Goal: Task Accomplishment & Management: Manage account settings

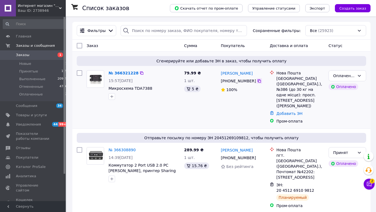
click at [257, 81] on icon at bounding box center [259, 81] width 4 height 4
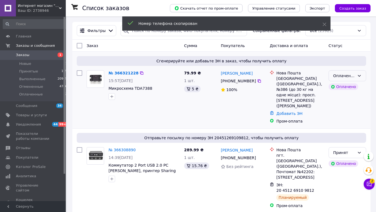
click at [346, 77] on div "Оплаченный" at bounding box center [344, 76] width 22 height 6
click at [341, 86] on li "Принят" at bounding box center [347, 88] width 37 height 10
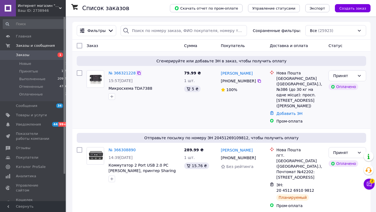
click at [137, 71] on div at bounding box center [138, 72] width 5 height 5
click at [138, 74] on icon at bounding box center [139, 73] width 4 height 4
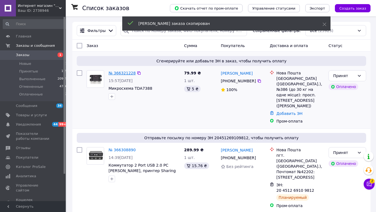
click at [126, 74] on link "№ 366321228" at bounding box center [122, 73] width 27 height 4
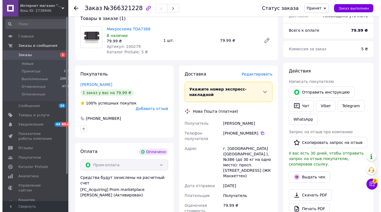
scroll to position [56, 0]
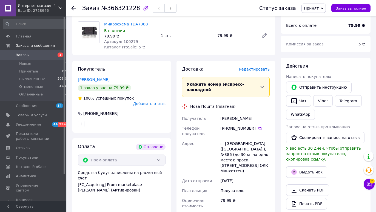
click at [150, 102] on span "Добавить отзыв" at bounding box center [149, 104] width 32 height 4
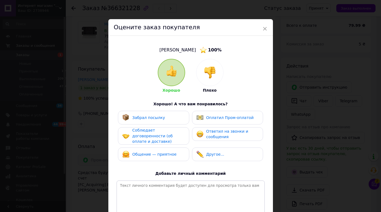
click at [206, 72] on img at bounding box center [210, 73] width 12 height 12
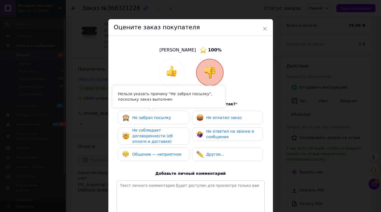
click at [152, 158] on div "Общение — неприятное" at bounding box center [153, 155] width 71 height 14
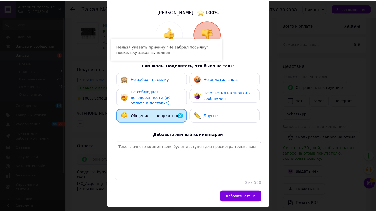
scroll to position [66, 0]
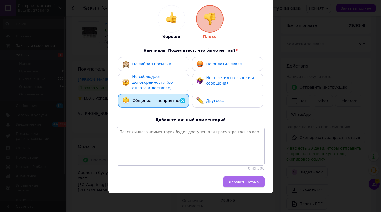
click at [248, 182] on span "Добавить отзыв" at bounding box center [244, 182] width 30 height 4
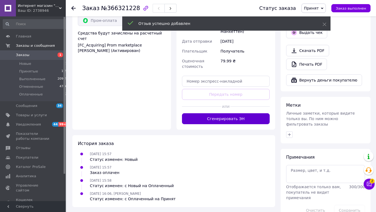
click at [213, 113] on button "Сгенерировать ЭН" at bounding box center [226, 118] width 88 height 11
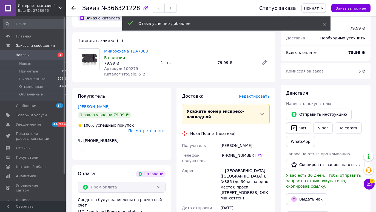
scroll to position [28, 0]
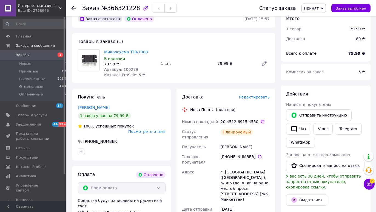
click at [260, 123] on icon at bounding box center [262, 122] width 4 height 4
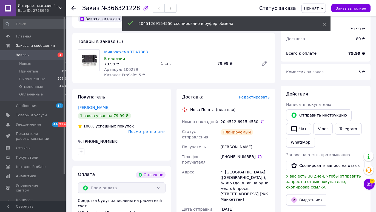
click at [74, 9] on icon at bounding box center [73, 8] width 4 height 4
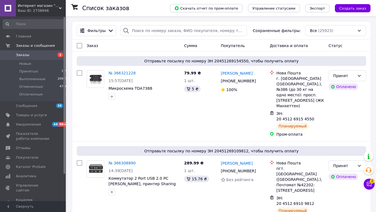
click at [318, 24] on div "Фильтры Сохраненные фильтры: Все (25923)" at bounding box center [221, 31] width 298 height 18
click at [318, 30] on div "Все (25923)" at bounding box center [335, 30] width 61 height 11
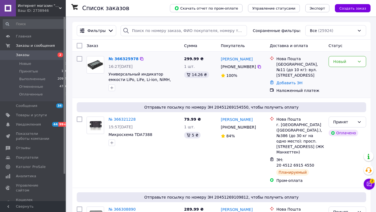
drag, startPoint x: 256, startPoint y: 66, endPoint x: 304, endPoint y: 67, distance: 47.7
click at [258, 66] on icon at bounding box center [259, 66] width 3 height 3
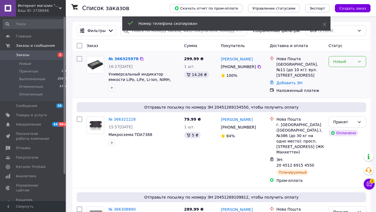
click at [341, 64] on div "Новый" at bounding box center [344, 62] width 22 height 6
click at [338, 75] on li "Принят" at bounding box center [347, 74] width 37 height 10
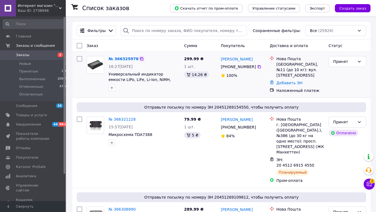
click at [139, 60] on icon at bounding box center [141, 59] width 4 height 4
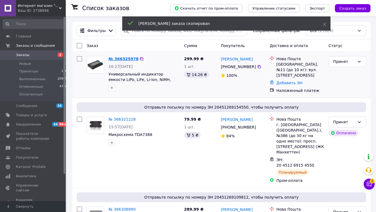
click at [123, 59] on link "№ 366325978" at bounding box center [124, 59] width 30 height 4
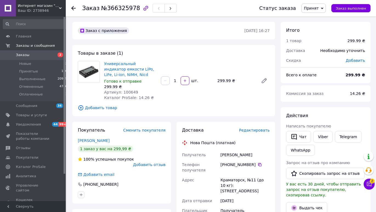
click at [145, 163] on span "Добавить отзыв" at bounding box center [149, 165] width 32 height 4
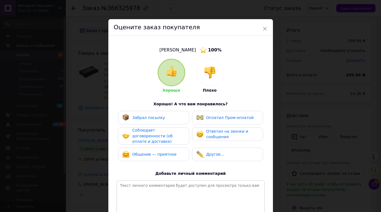
click at [207, 71] on img at bounding box center [210, 73] width 12 height 12
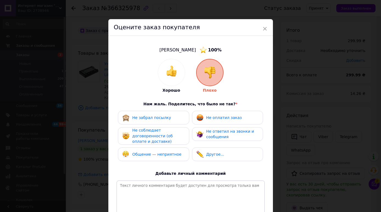
click at [212, 117] on span "Не оплатил заказ" at bounding box center [224, 118] width 36 height 4
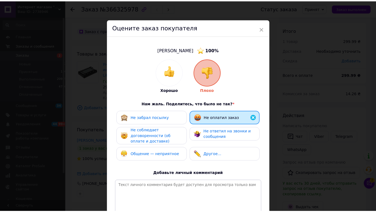
scroll to position [66, 0]
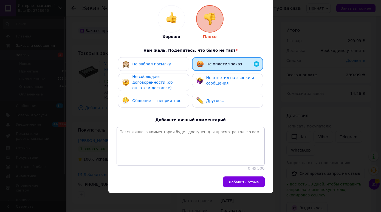
drag, startPoint x: 237, startPoint y: 178, endPoint x: 238, endPoint y: 181, distance: 3.6
click at [238, 180] on button "Добавить отзыв" at bounding box center [244, 182] width 42 height 11
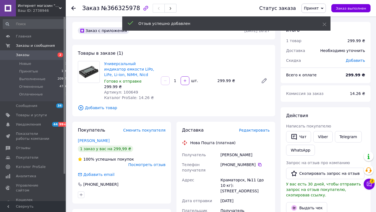
click at [254, 128] on div "Доставка Редактировать" at bounding box center [226, 130] width 88 height 6
click at [253, 131] on span "Редактировать" at bounding box center [254, 130] width 31 height 4
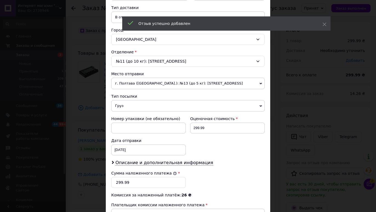
scroll to position [206, 0]
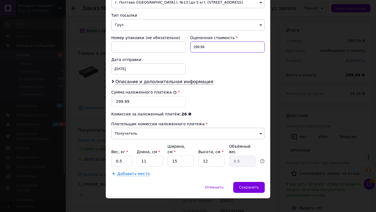
drag, startPoint x: 190, startPoint y: 49, endPoint x: 203, endPoint y: 49, distance: 12.3
click at [203, 49] on input "299.99" at bounding box center [227, 47] width 75 height 11
paste input "300"
type input "300"
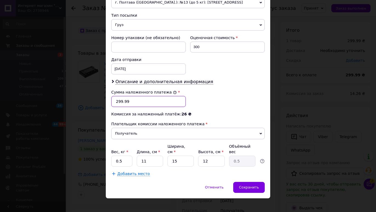
drag, startPoint x: 120, startPoint y: 103, endPoint x: 129, endPoint y: 105, distance: 9.2
click at [129, 105] on input "299.99" at bounding box center [148, 101] width 75 height 11
paste input "300"
type input "300"
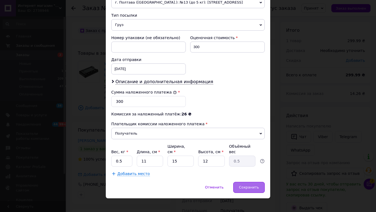
click at [248, 186] on span "Сохранить" at bounding box center [249, 188] width 20 height 4
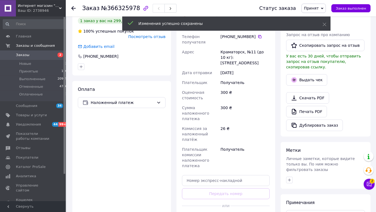
scroll to position [140, 0]
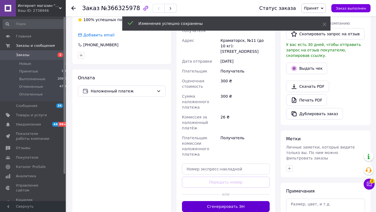
click at [218, 201] on button "Сгенерировать ЭН" at bounding box center [226, 206] width 88 height 11
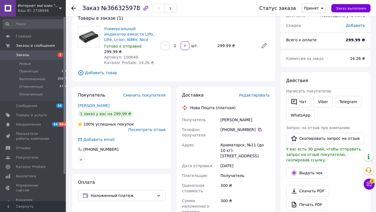
scroll to position [28, 0]
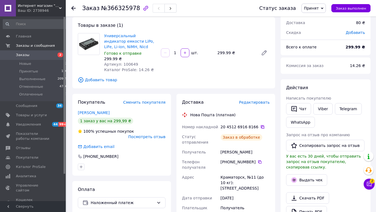
click at [261, 128] on icon at bounding box center [262, 127] width 3 height 3
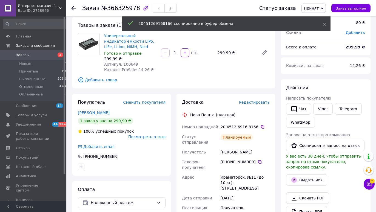
click at [72, 9] on icon at bounding box center [73, 8] width 4 height 4
